Goal: Find specific page/section

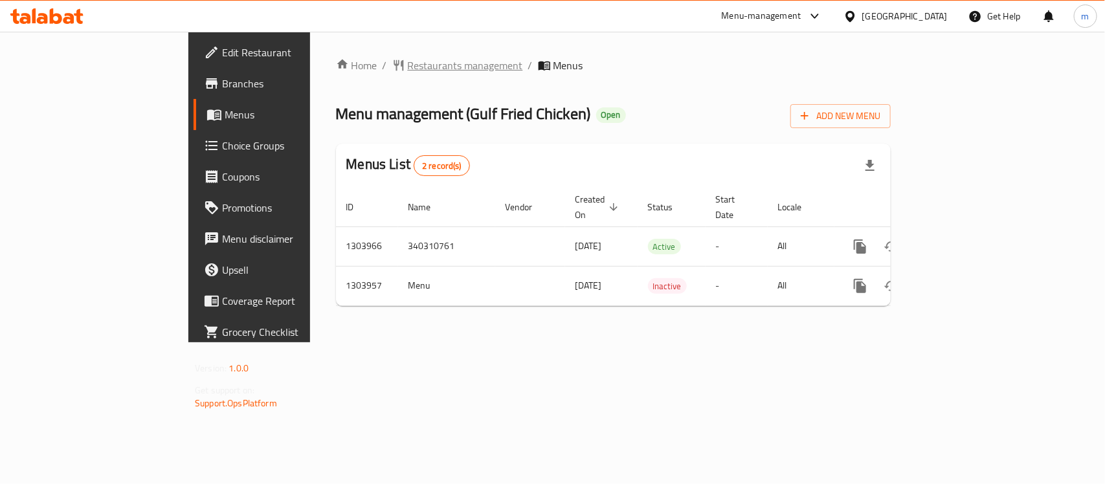
click at [408, 63] on span "Restaurants management" at bounding box center [465, 66] width 115 height 16
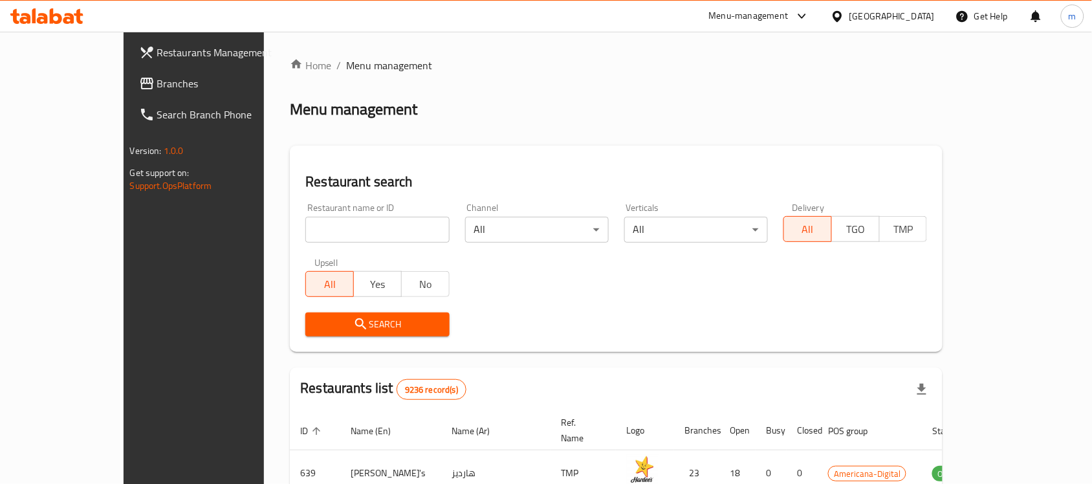
click at [357, 228] on input "search" at bounding box center [377, 230] width 144 height 26
paste input "703031"
type input "703031"
click at [340, 317] on span "Search" at bounding box center [377, 324] width 123 height 16
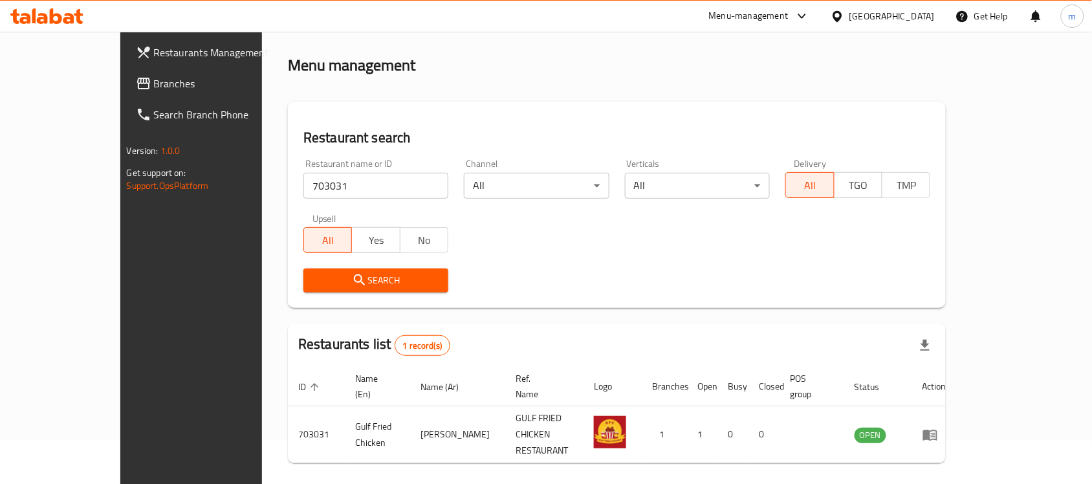
scroll to position [68, 0]
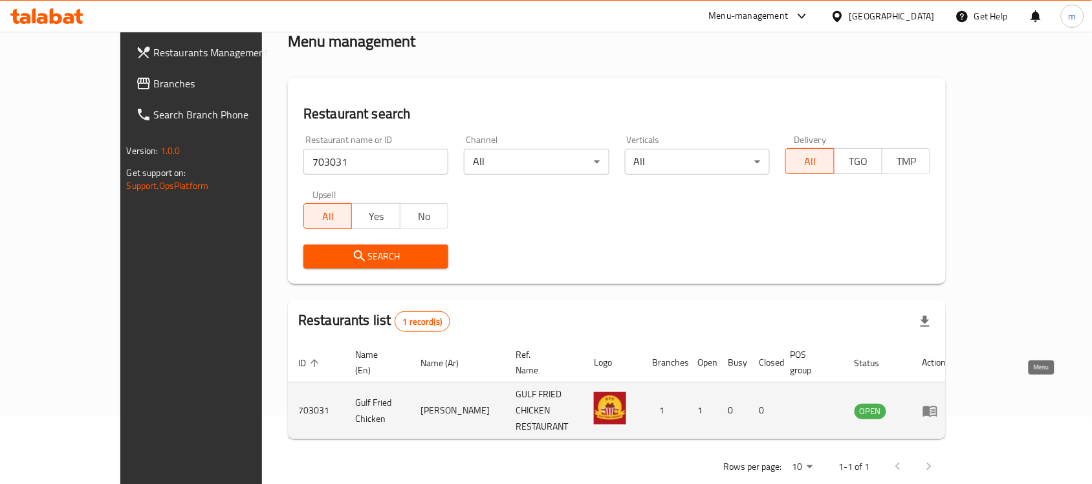
click at [936, 409] on icon "enhanced table" at bounding box center [933, 411] width 5 height 5
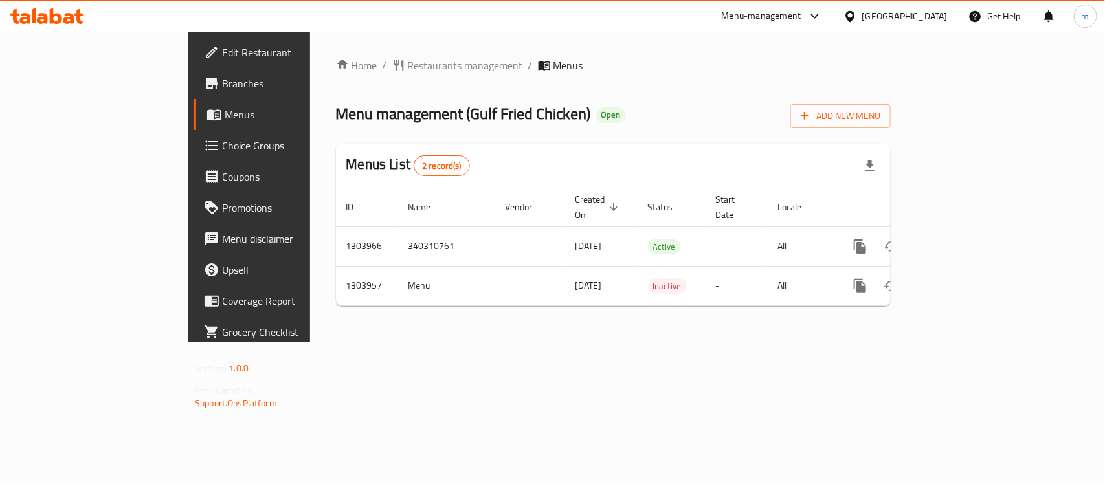
click at [25, 5] on div at bounding box center [47, 16] width 94 height 26
click at [28, 18] on icon at bounding box center [24, 18] width 11 height 11
